Goal: Task Accomplishment & Management: Complete application form

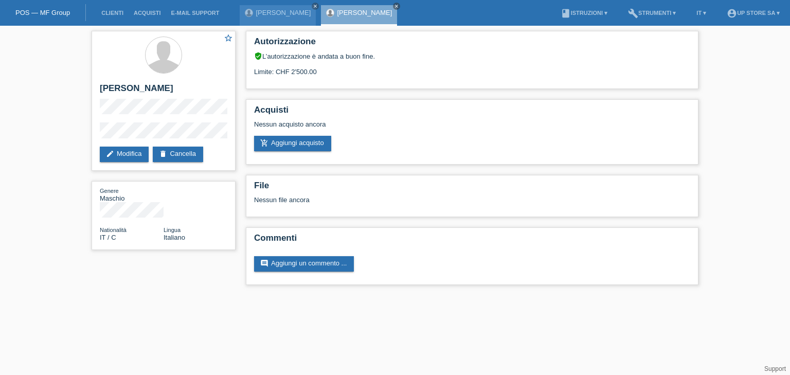
click at [47, 12] on link "POS — MF Group" at bounding box center [42, 13] width 54 height 8
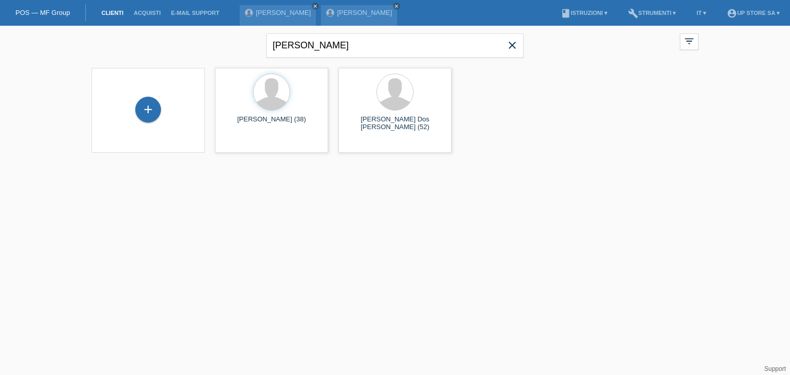
click at [513, 45] on icon "close" at bounding box center [512, 45] width 12 height 12
click at [278, 45] on input "text" at bounding box center [394, 45] width 257 height 24
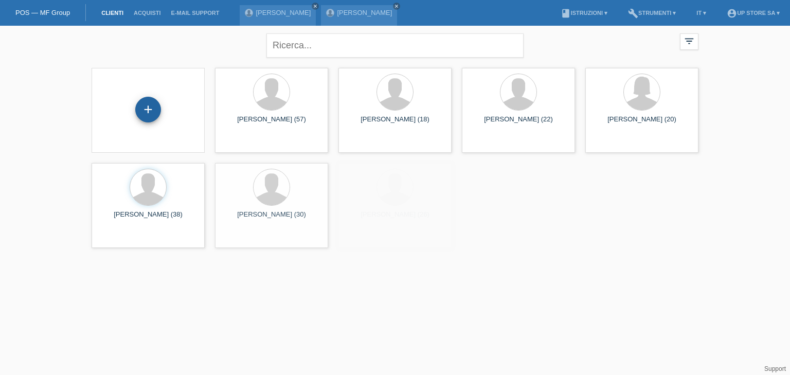
click at [136, 108] on div "+" at bounding box center [148, 109] width 25 height 17
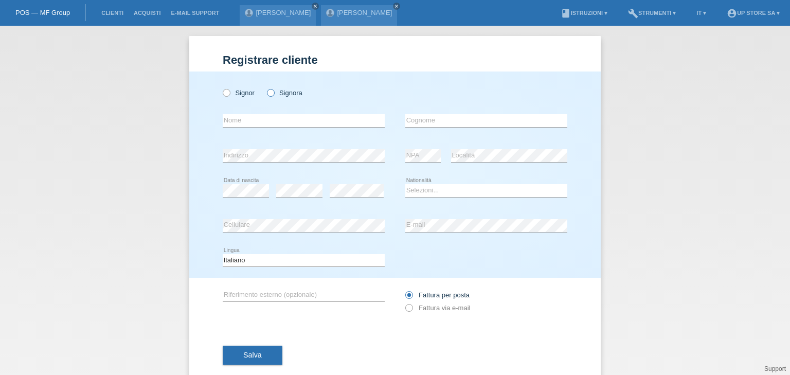
click at [286, 94] on label "Signora" at bounding box center [284, 93] width 35 height 8
click at [273, 94] on input "Signora" at bounding box center [270, 92] width 7 height 7
radio input "true"
click at [278, 119] on input "text" at bounding box center [304, 120] width 162 height 13
type input "[PERSON_NAME]"
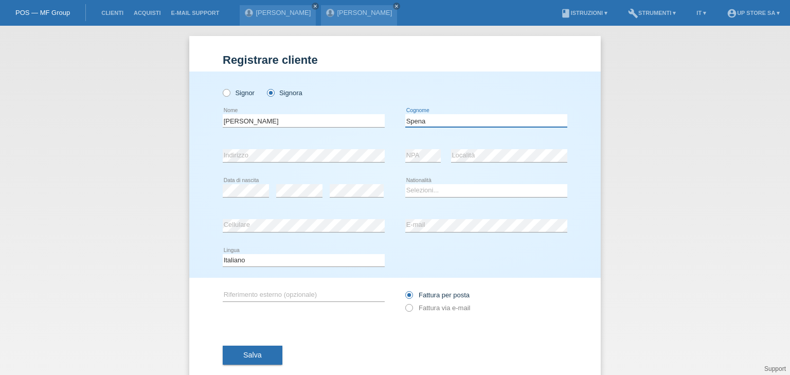
type input "Spena"
click at [415, 187] on select "Selezioni... Svizzera Austria Germania Liechtenstein ------------ Afghanistan A…" at bounding box center [486, 190] width 162 height 12
select select "CH"
click at [405, 184] on select "Selezioni... Svizzera Austria Germania Liechtenstein ------------ Afghanistan A…" at bounding box center [486, 190] width 162 height 12
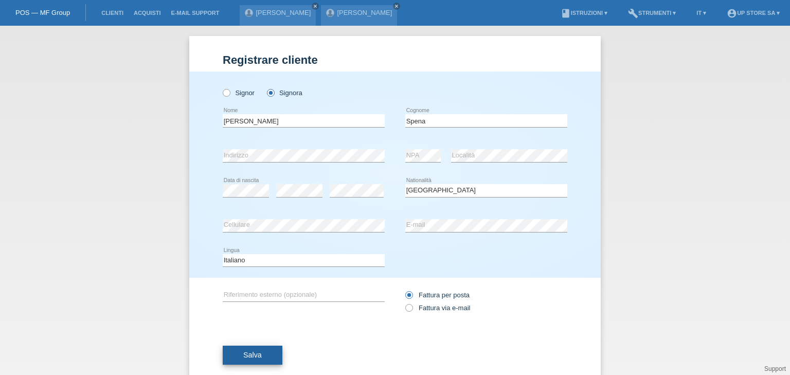
click at [252, 356] on span "Salva" at bounding box center [252, 355] width 19 height 8
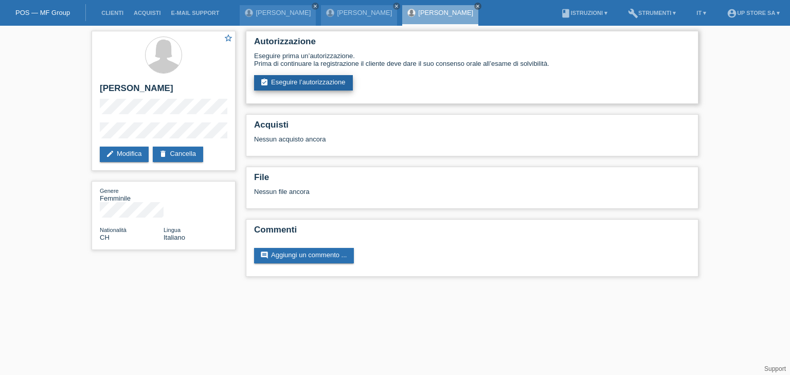
click at [321, 82] on link "assignment_turned_in Eseguire l’autorizzazione" at bounding box center [303, 82] width 99 height 15
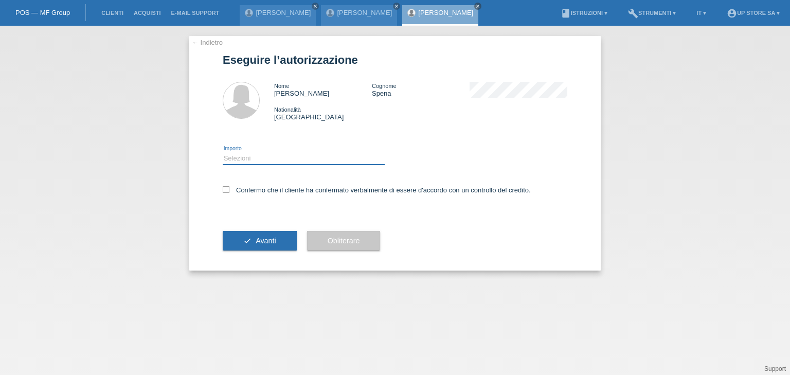
click at [291, 153] on select "Selezioni CHF 1.00 - CHF 499.00 CHF 500.00 - CHF 1'999.00 CHF 2'000.00 - CHF 6'…" at bounding box center [304, 158] width 162 height 12
select select "2"
click at [223, 152] on select "Selezioni CHF 1.00 - CHF 499.00 CHF 500.00 - CHF 1'999.00 CHF 2'000.00 - CHF 6'…" at bounding box center [304, 158] width 162 height 12
click at [264, 191] on label "Confermo che il cliente ha confermato verbalmente di essere d'accordo con un co…" at bounding box center [377, 190] width 308 height 8
click at [229, 191] on input "Confermo che il cliente ha confermato verbalmente di essere d'accordo con un co…" at bounding box center [226, 189] width 7 height 7
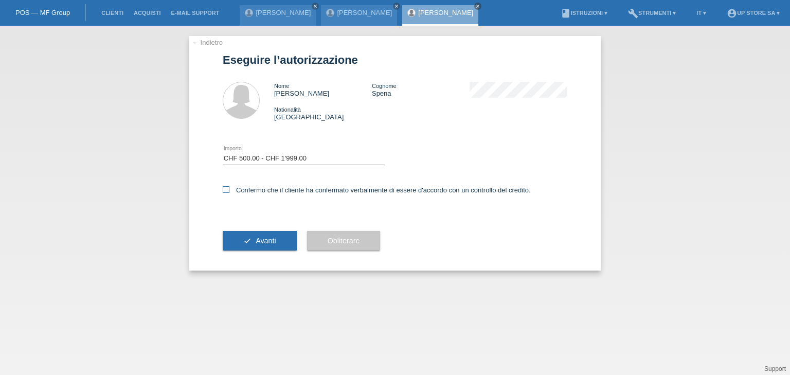
checkbox input "true"
click at [262, 241] on span "Avanti" at bounding box center [265, 240] width 20 height 8
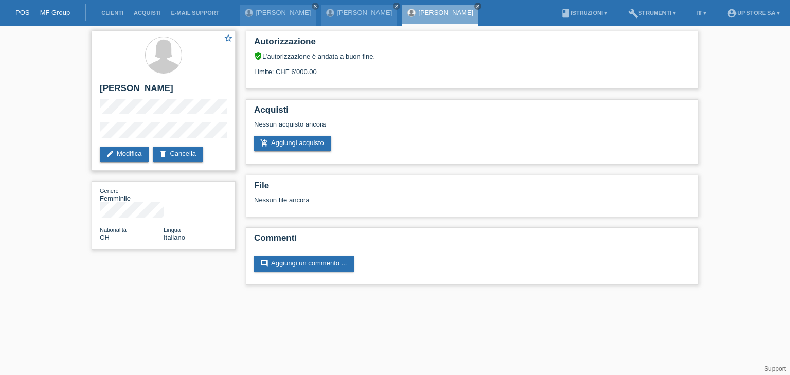
drag, startPoint x: 309, startPoint y: 74, endPoint x: 216, endPoint y: 75, distance: 93.0
click at [233, 74] on div "star_border Giovanna Spena edit Modifica delete Cancella Genere Femminile Natio…" at bounding box center [394, 160] width 617 height 269
click at [444, 100] on div "Acquisti Nessun acquisto ancora add_shopping_cart Aggiungi acquisto" at bounding box center [472, 131] width 452 height 65
click at [298, 143] on link "add_shopping_cart Aggiungi acquisto" at bounding box center [292, 143] width 77 height 15
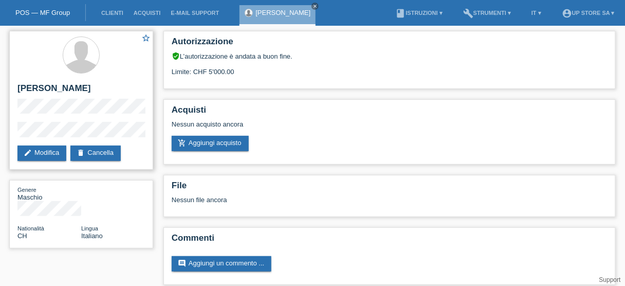
click at [15, 125] on div "star_border Michael Turlon edit Modifica delete Cancella" at bounding box center [81, 100] width 144 height 139
click at [17, 136] on div "star_border Michael Turlon edit Modifica delete Cancella" at bounding box center [81, 100] width 144 height 139
click at [437, 49] on h2 "Autorizzazione" at bounding box center [390, 43] width 436 height 15
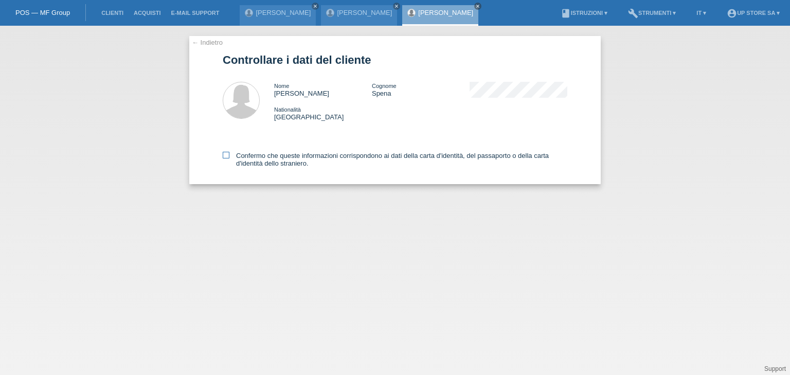
click at [223, 153] on icon at bounding box center [226, 155] width 7 height 7
click at [223, 153] on input "Confermo che queste informazioni corrispondono ai dati della carta d'identità, …" at bounding box center [226, 155] width 7 height 7
checkbox input "true"
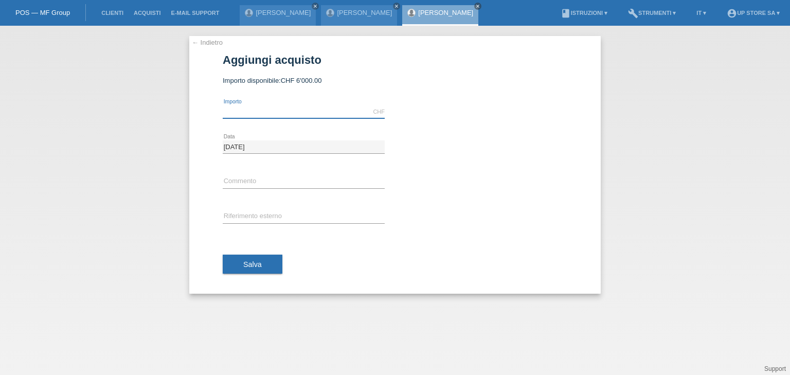
click at [260, 112] on input "text" at bounding box center [304, 111] width 162 height 13
type input "2281.00"
click at [254, 217] on input "text" at bounding box center [304, 216] width 162 height 13
paste input "S04074"
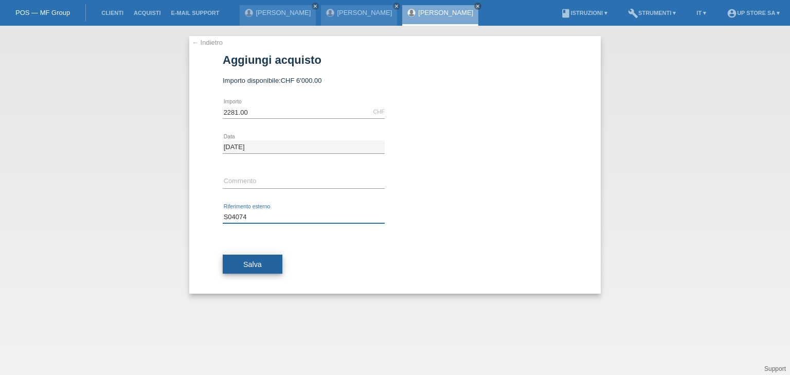
type input "S04074"
click at [257, 267] on span "Salva" at bounding box center [252, 264] width 19 height 8
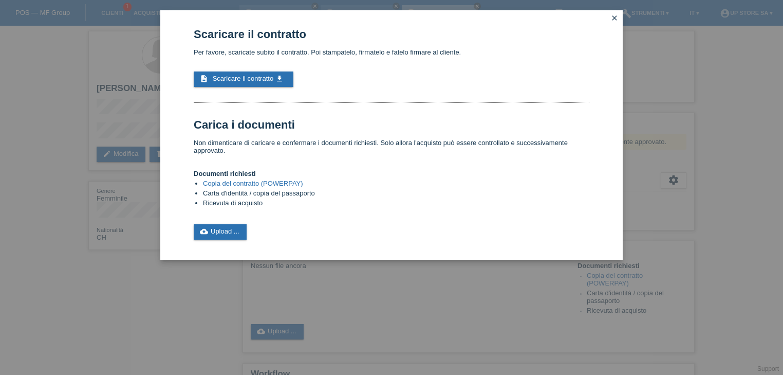
click at [244, 185] on link "Copia del contratto (POWERPAY)" at bounding box center [253, 183] width 100 height 8
click at [241, 80] on span "Scaricare il contratto" at bounding box center [243, 79] width 61 height 8
click at [233, 81] on span "Scaricare il contratto" at bounding box center [243, 79] width 61 height 8
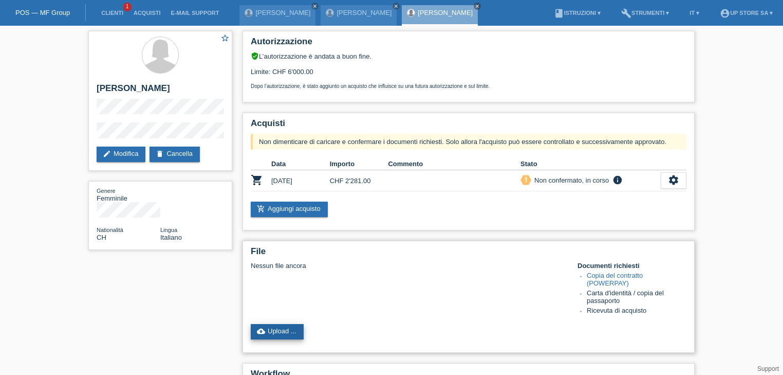
click at [297, 330] on link "cloud_upload Upload ..." at bounding box center [277, 331] width 53 height 15
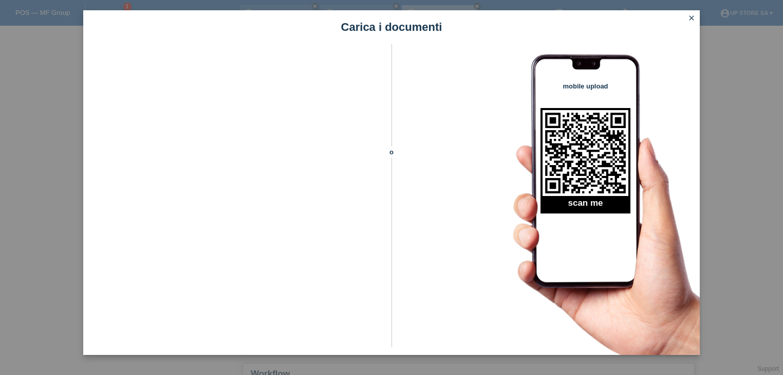
click at [692, 19] on icon "close" at bounding box center [692, 18] width 8 height 8
